Goal: Task Accomplishment & Management: Use online tool/utility

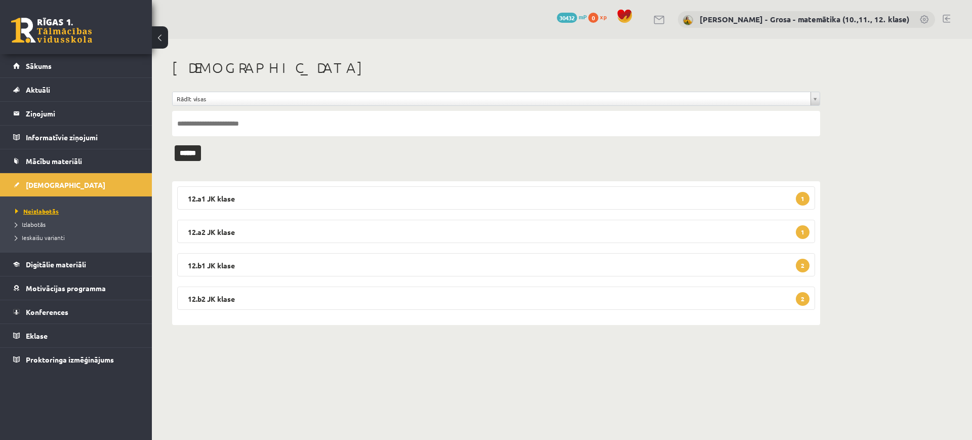
click at [53, 211] on span "Neizlabotās" at bounding box center [37, 211] width 44 height 8
click at [679, 241] on legend "12.a2 JK klase 2" at bounding box center [496, 231] width 638 height 23
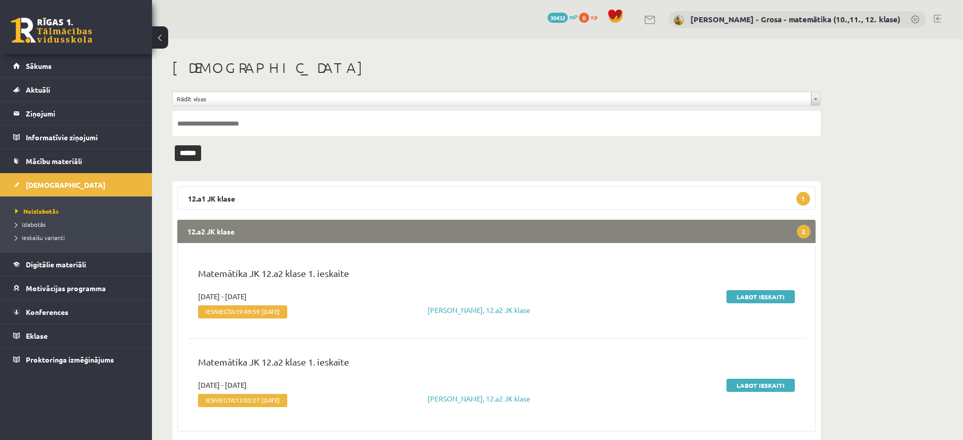
click at [609, 168] on div "**********" at bounding box center [496, 286] width 689 height 495
click at [607, 197] on legend "12.a1 JK klase 1" at bounding box center [496, 197] width 638 height 23
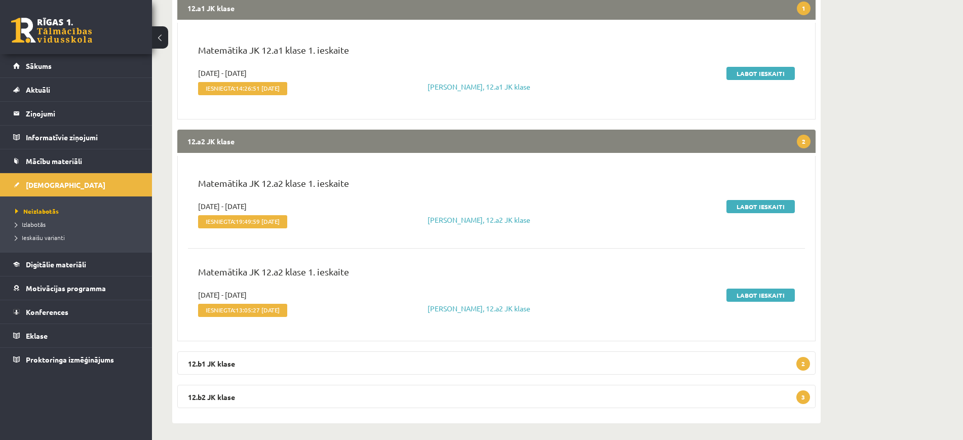
click at [618, 133] on legend "12.a2 JK klase 2" at bounding box center [496, 141] width 638 height 23
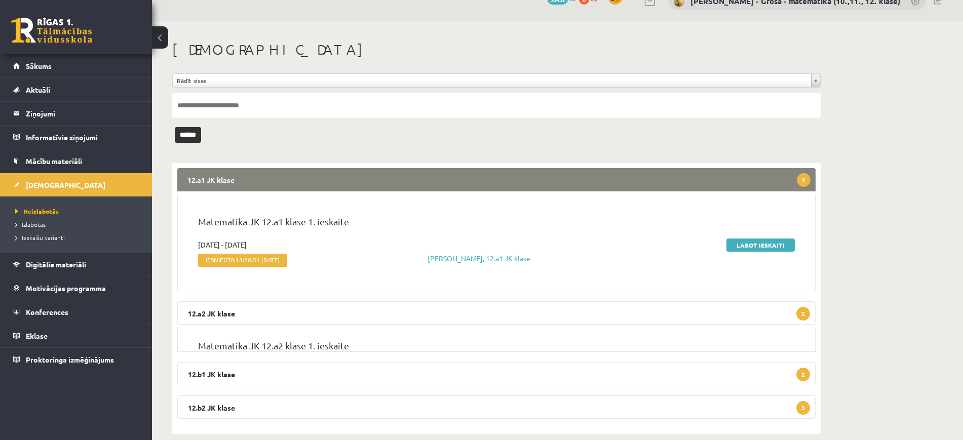
scroll to position [5, 0]
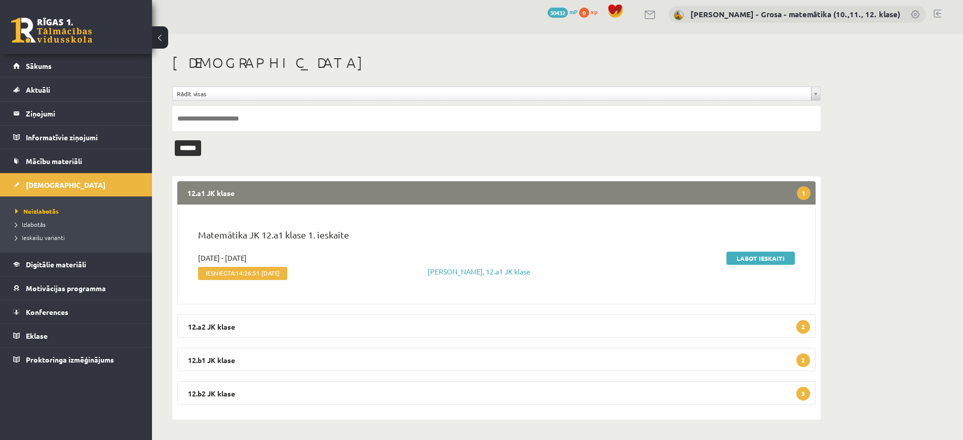
click at [625, 195] on legend "12.a1 JK klase 1" at bounding box center [496, 192] width 638 height 23
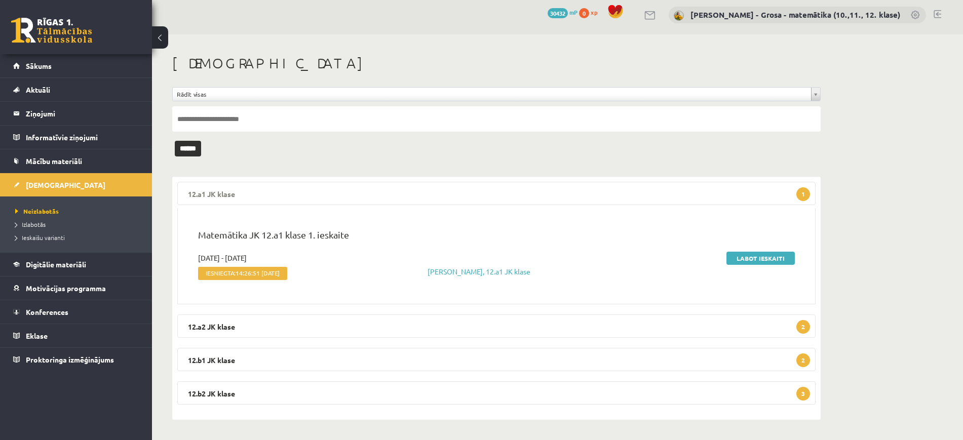
scroll to position [0, 0]
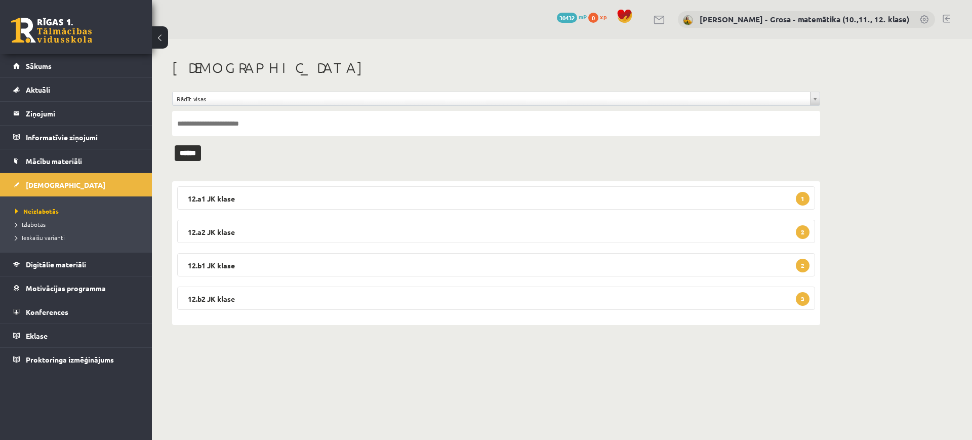
click at [565, 282] on div "12.a1 JK klase 1 Matemātika JK 12.a1 klase 1. ieskaite [DATE] - [DATE] Iesniegt…" at bounding box center [496, 253] width 648 height 144
click at [566, 268] on legend "12.b1 JK klase 2" at bounding box center [496, 264] width 638 height 23
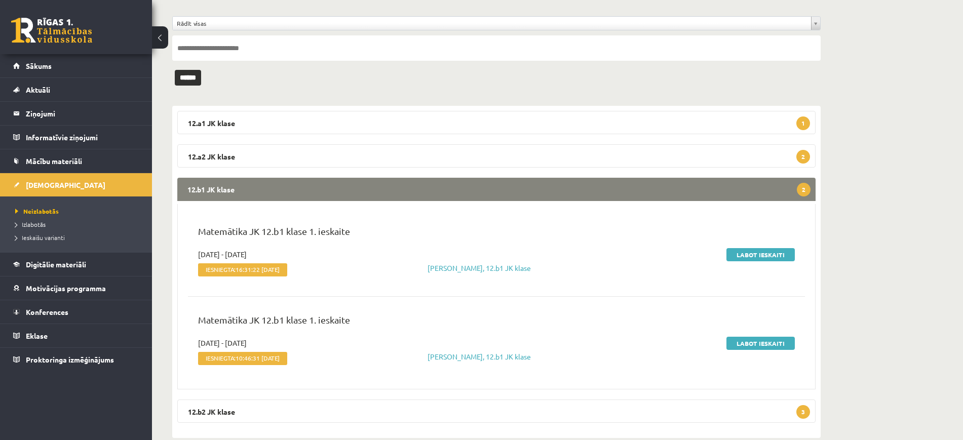
scroll to position [93, 0]
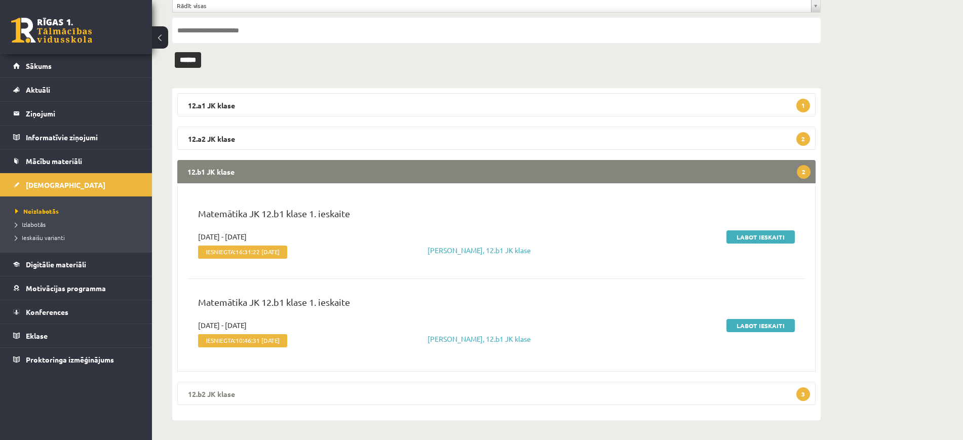
click at [557, 398] on legend "12.b2 JK klase 3" at bounding box center [496, 393] width 638 height 23
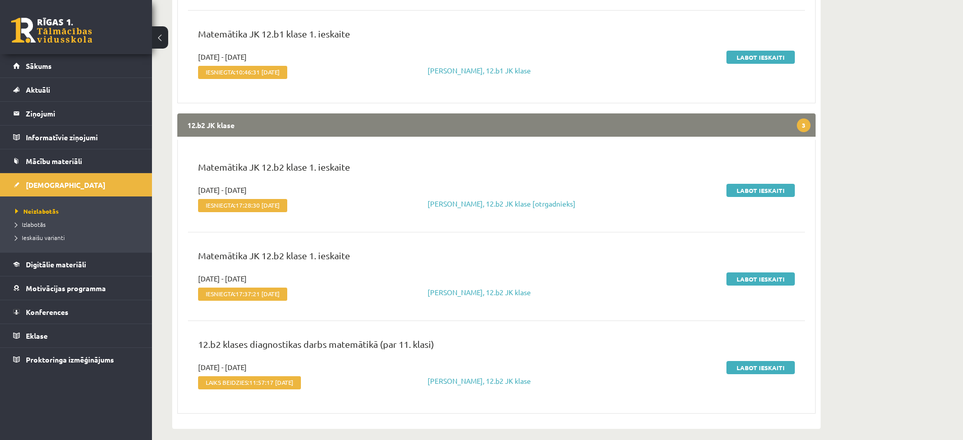
scroll to position [375, 0]
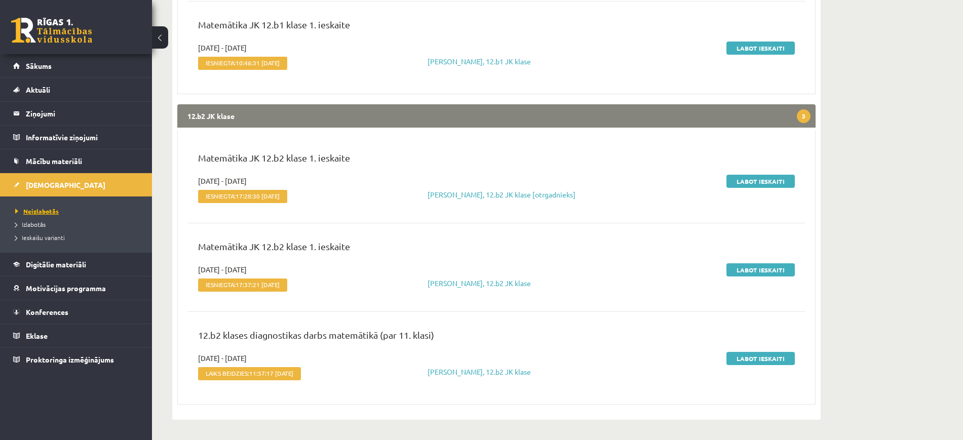
click at [42, 214] on link "Neizlabotās" at bounding box center [78, 211] width 127 height 9
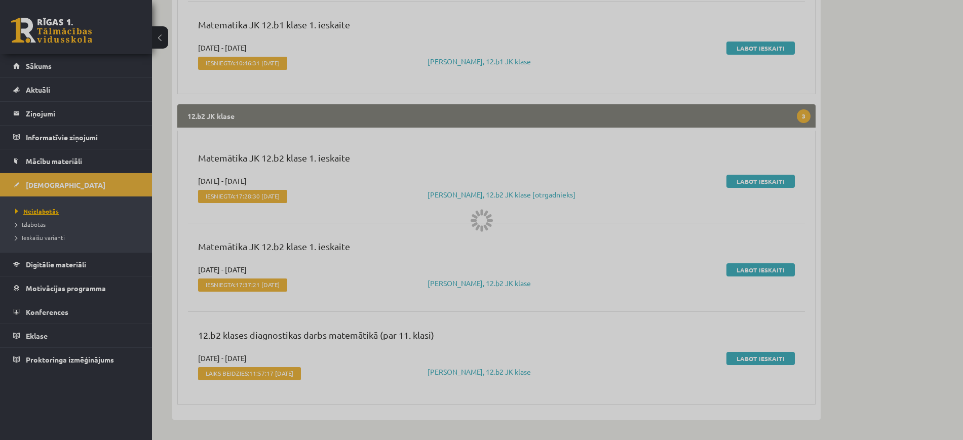
scroll to position [0, 0]
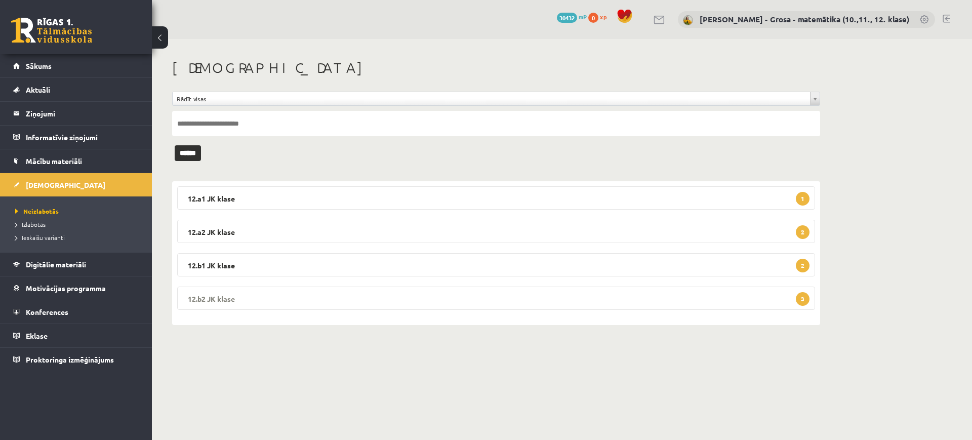
click at [658, 299] on legend "12.b2 JK klase 3" at bounding box center [496, 298] width 638 height 23
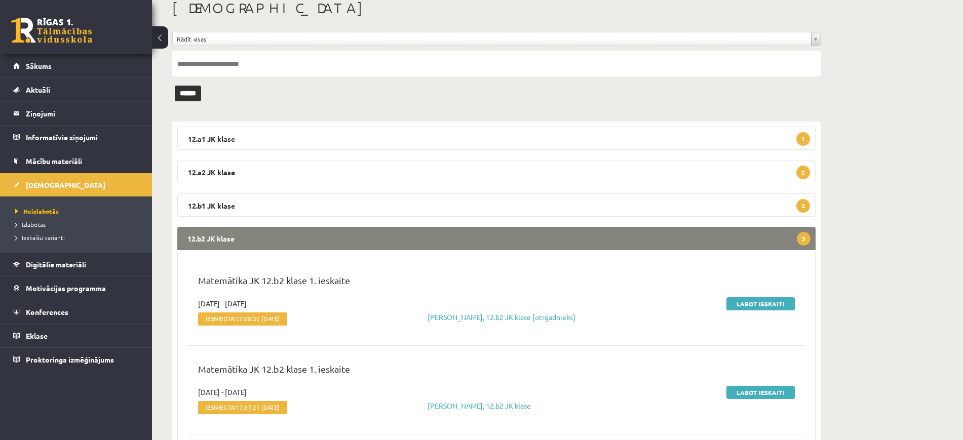
scroll to position [186, 0]
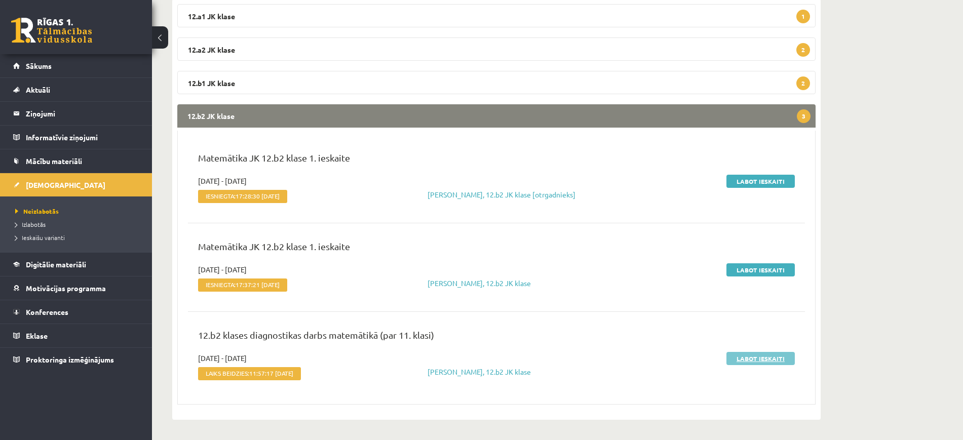
click at [759, 352] on link "Labot ieskaiti" at bounding box center [760, 358] width 68 height 13
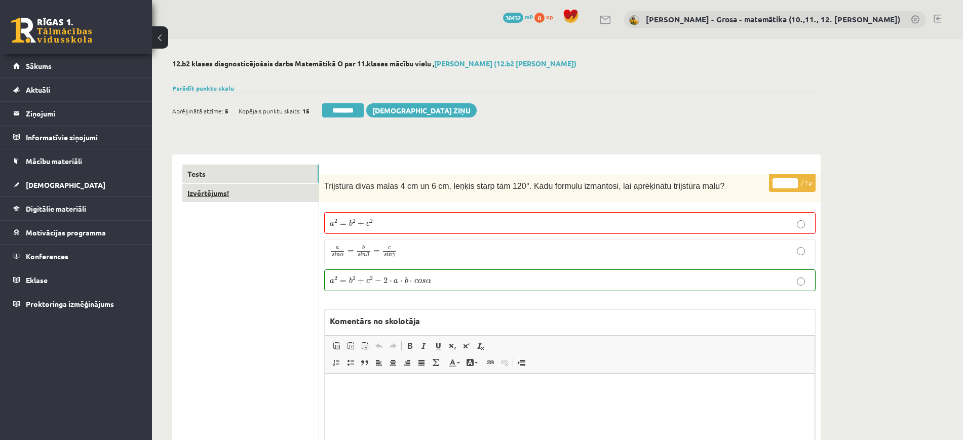
click at [282, 190] on link "Izvērtējums!" at bounding box center [250, 193] width 136 height 19
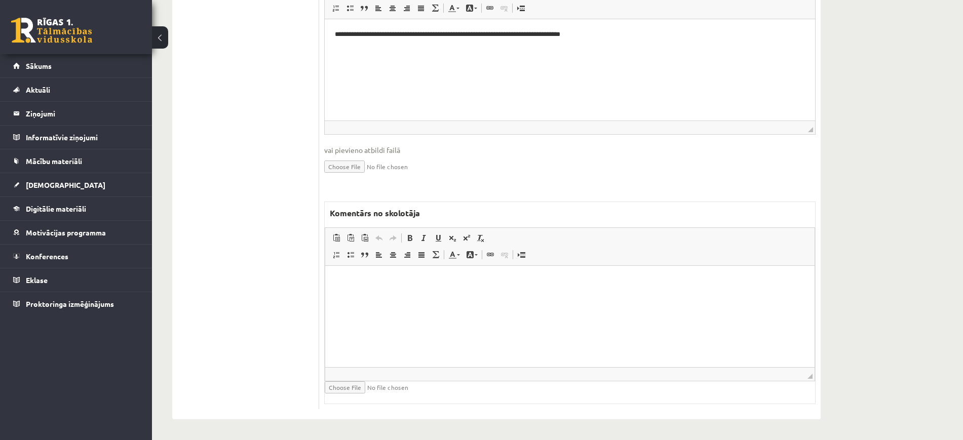
drag, startPoint x: 704, startPoint y: 576, endPoint x: 380, endPoint y: 295, distance: 429.1
click at [379, 296] on html at bounding box center [569, 280] width 489 height 31
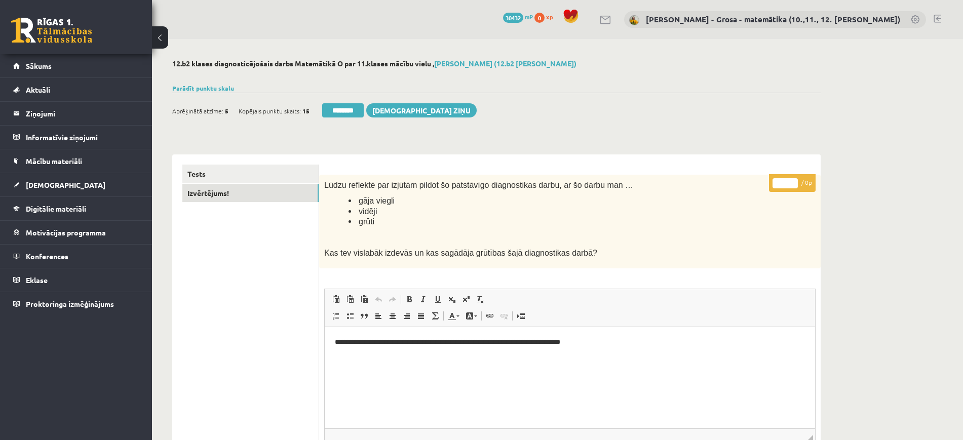
click at [345, 118] on div "Aprēķinātā atzīme: 5 Kopējais punktu skaits: 15 ******** Sūtīt ziņu" at bounding box center [324, 112] width 304 height 18
click at [345, 116] on input "********" at bounding box center [343, 110] width 42 height 14
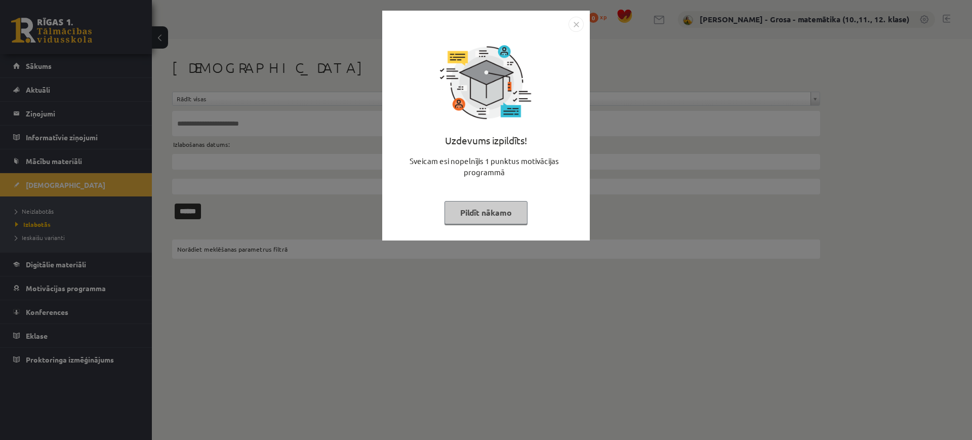
click at [469, 205] on button "Pildīt nākamo" at bounding box center [486, 212] width 83 height 23
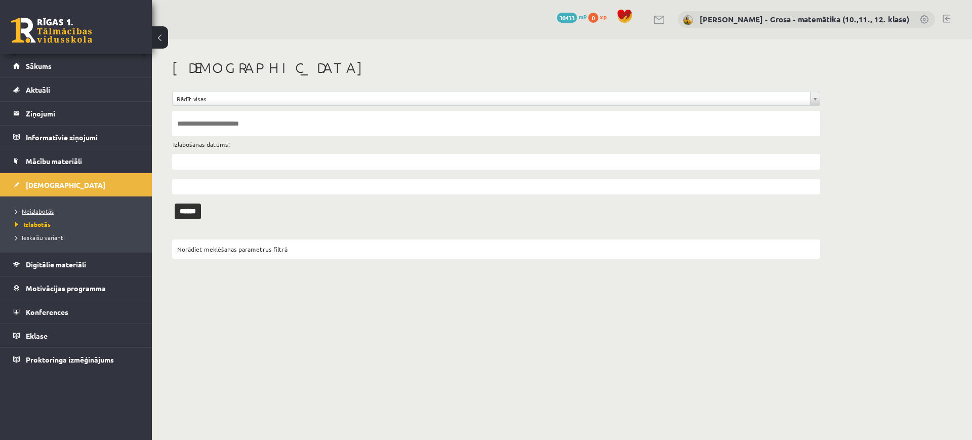
click at [56, 208] on link "Neizlabotās" at bounding box center [78, 211] width 127 height 9
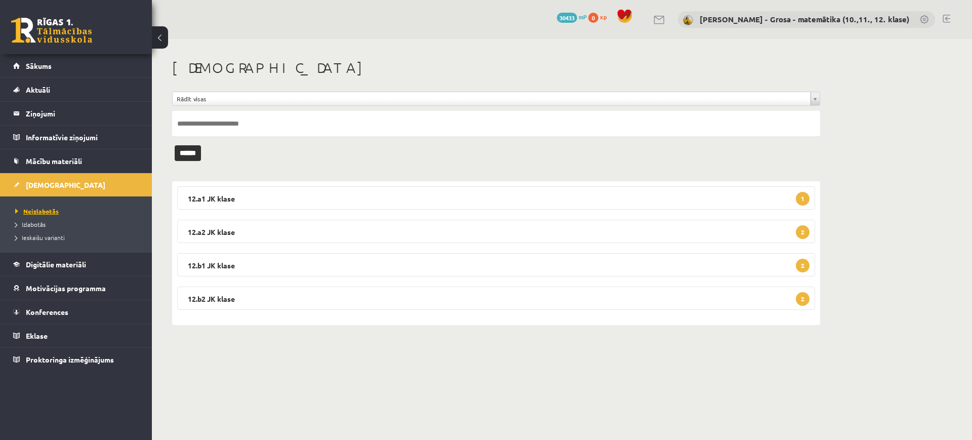
click at [52, 213] on span "Neizlabotās" at bounding box center [37, 211] width 44 height 8
click at [119, 311] on link "Konferences" at bounding box center [76, 311] width 126 height 23
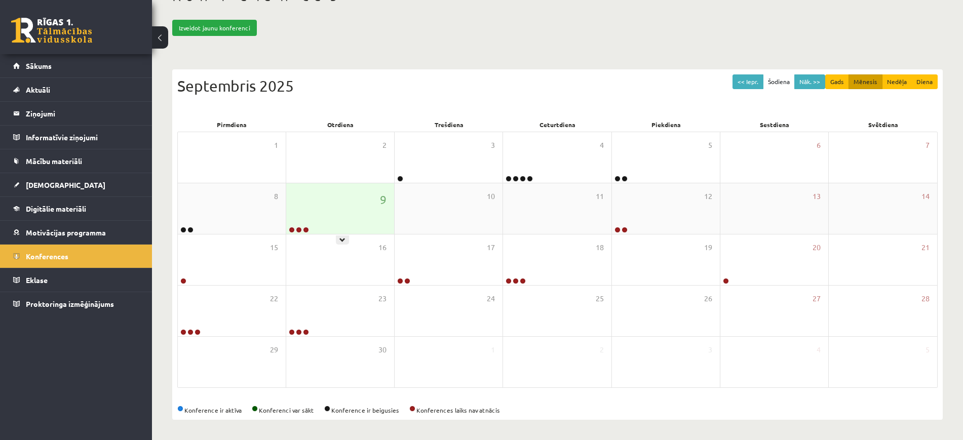
scroll to position [72, 0]
click at [351, 226] on div "9" at bounding box center [340, 208] width 108 height 51
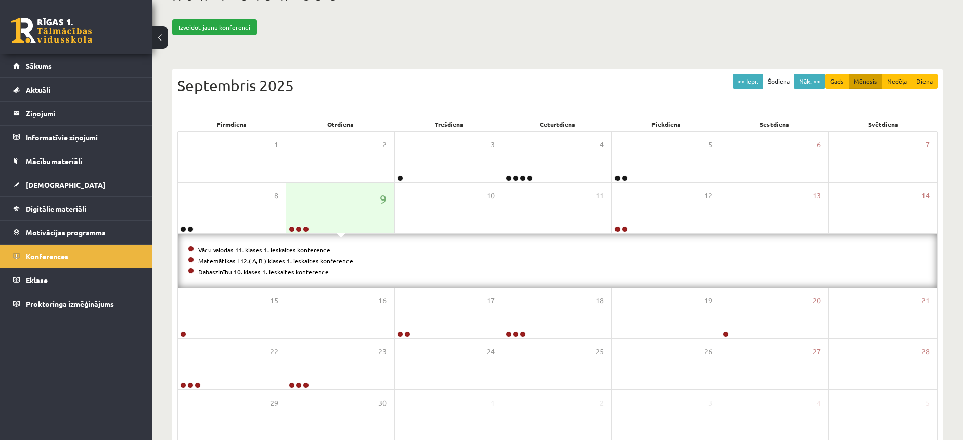
click at [278, 258] on link "Matemātikas I 12.( A, B ) klases 1. ieskaites konference" at bounding box center [275, 261] width 155 height 8
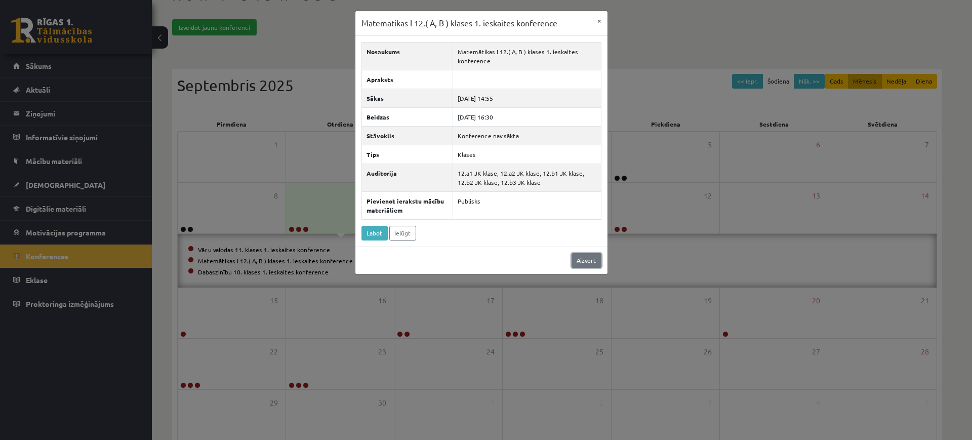
click at [576, 259] on link "Aizvērt" at bounding box center [587, 260] width 30 height 15
